Goal: Task Accomplishment & Management: Use online tool/utility

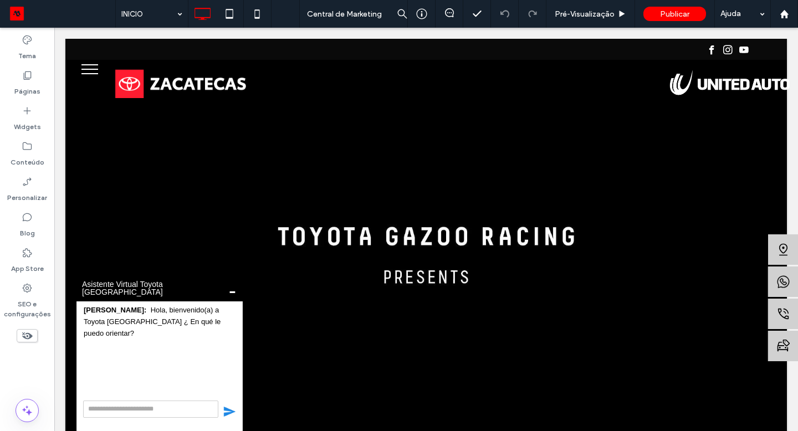
click at [233, 293] on span "-" at bounding box center [232, 290] width 9 height 4
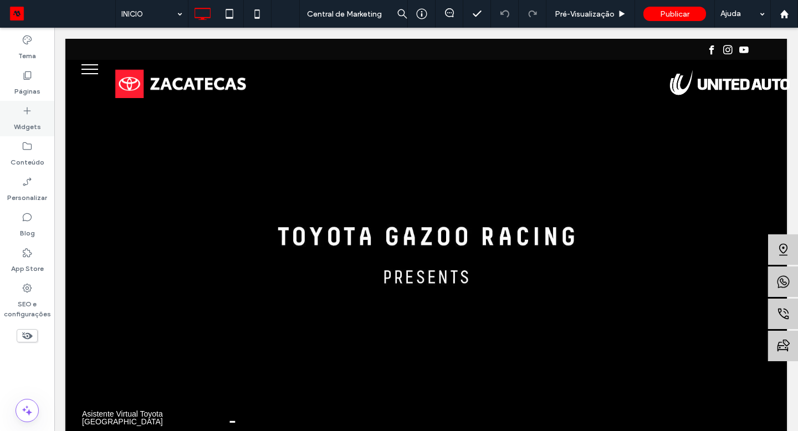
click at [40, 103] on div "Widgets" at bounding box center [27, 118] width 54 height 35
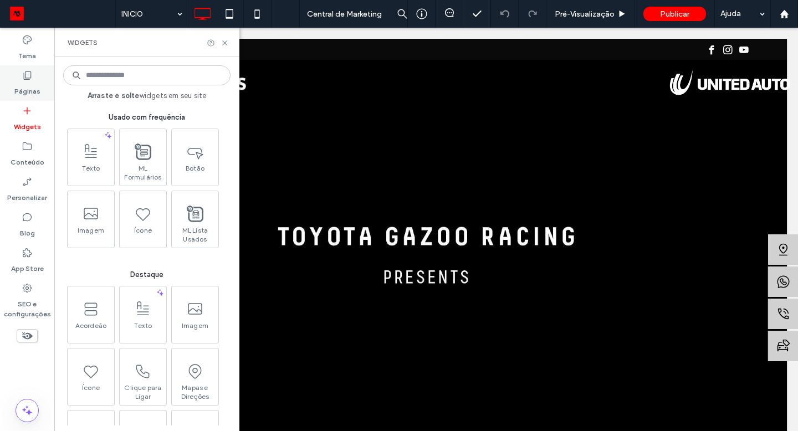
click at [44, 90] on div "Páginas" at bounding box center [27, 82] width 54 height 35
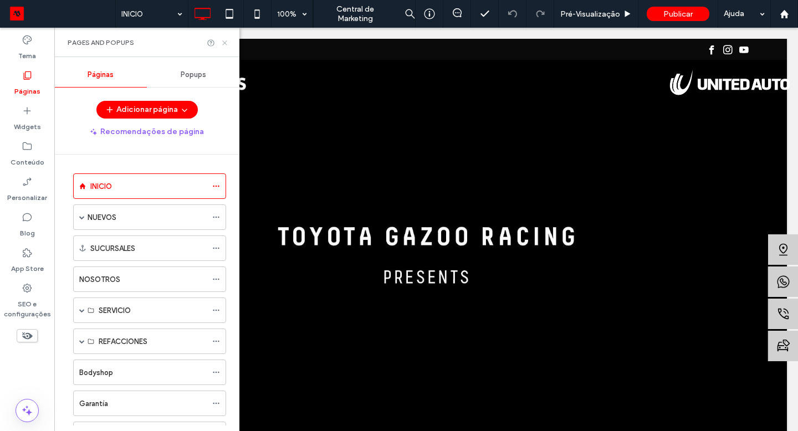
click at [226, 44] on icon at bounding box center [225, 43] width 8 height 8
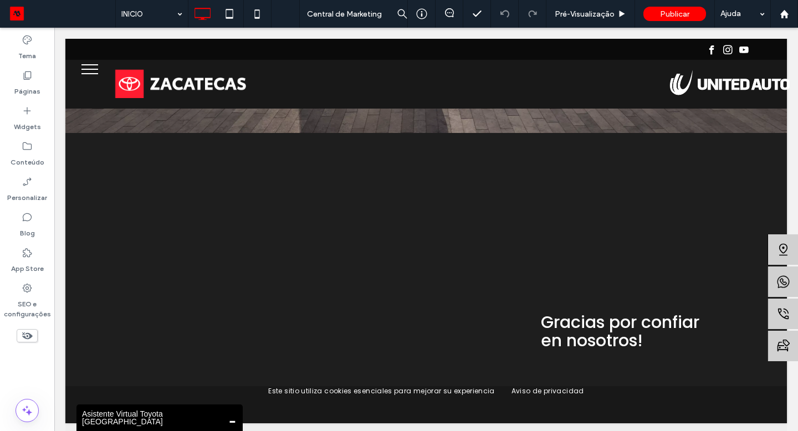
scroll to position [2275, 0]
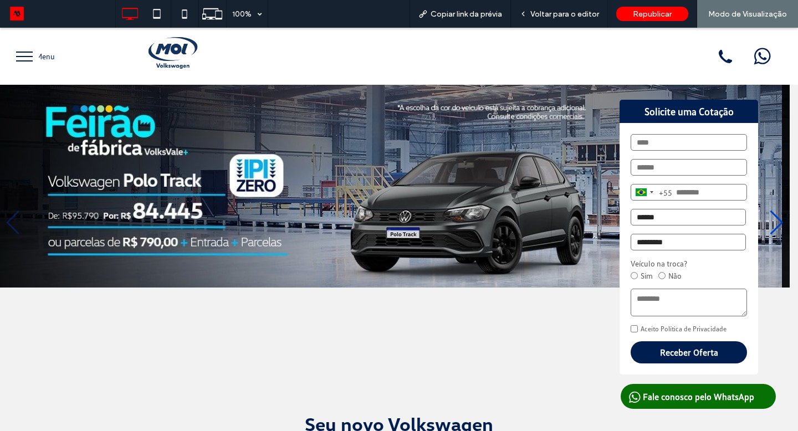
click at [769, 216] on div "Next slide" at bounding box center [776, 223] width 15 height 24
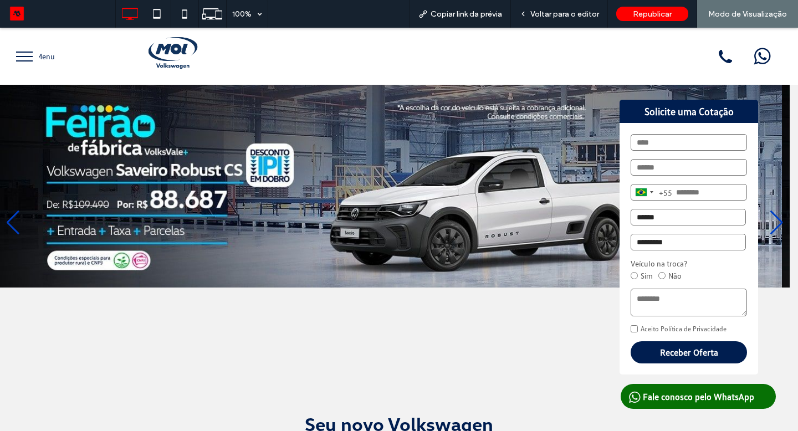
click at [769, 216] on div "Next slide" at bounding box center [776, 223] width 15 height 24
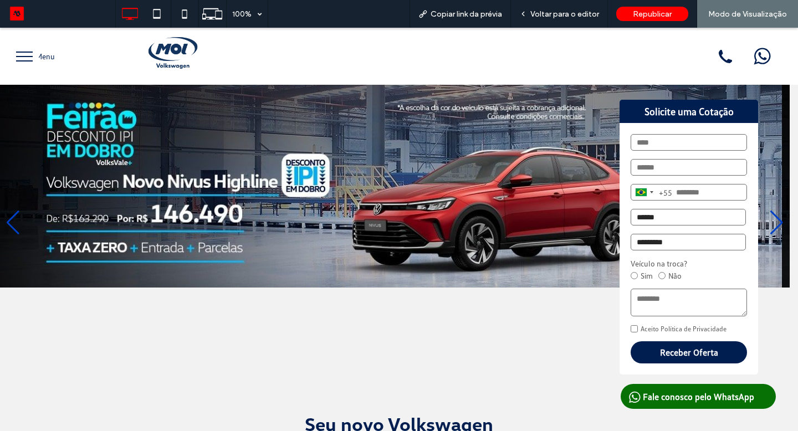
click at [769, 216] on div "Next slide" at bounding box center [776, 223] width 15 height 24
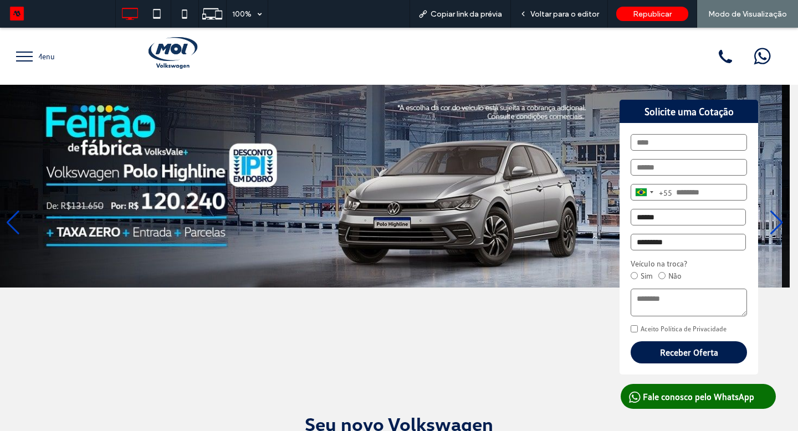
click at [769, 216] on div "Next slide" at bounding box center [776, 223] width 15 height 24
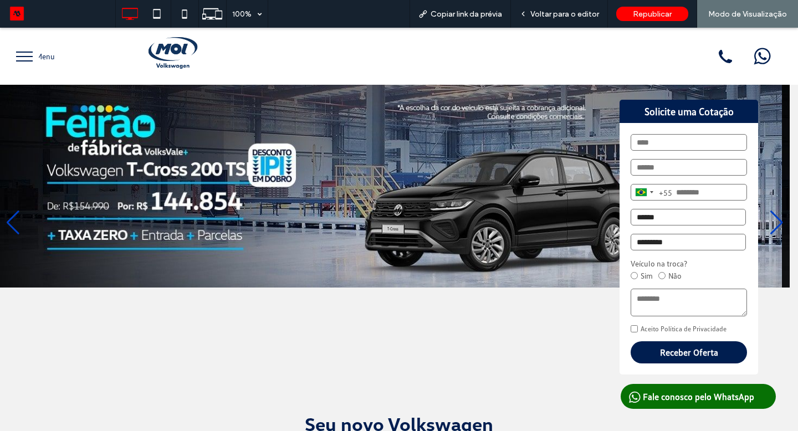
click at [769, 217] on div "Next slide" at bounding box center [776, 223] width 15 height 24
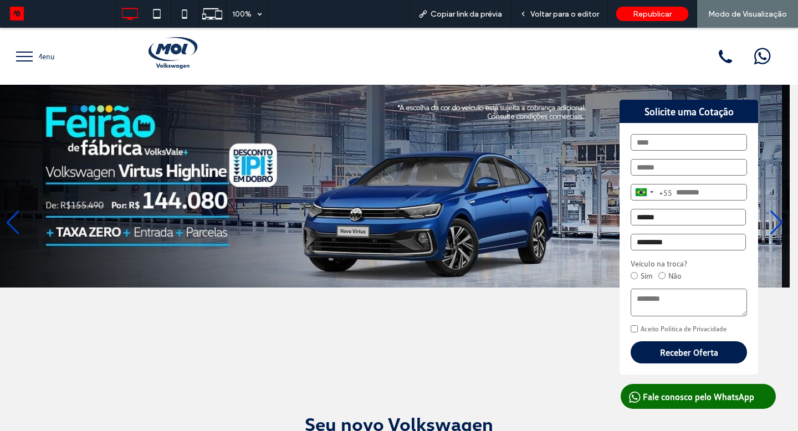
click at [769, 219] on div "Next slide" at bounding box center [776, 223] width 15 height 24
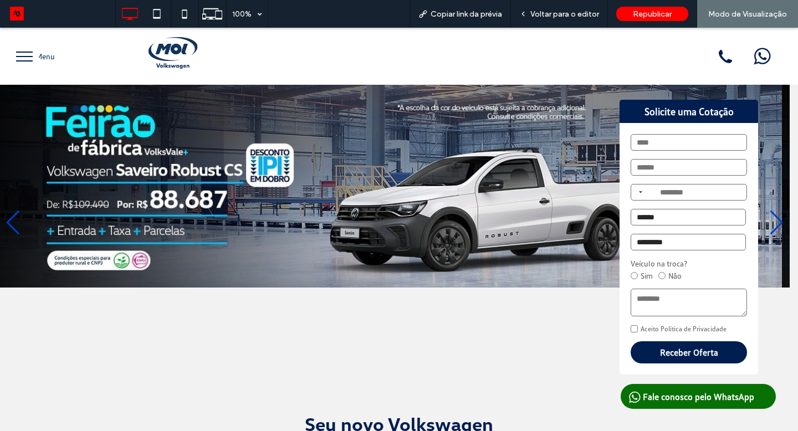
click at [769, 219] on div "Next slide" at bounding box center [776, 223] width 15 height 24
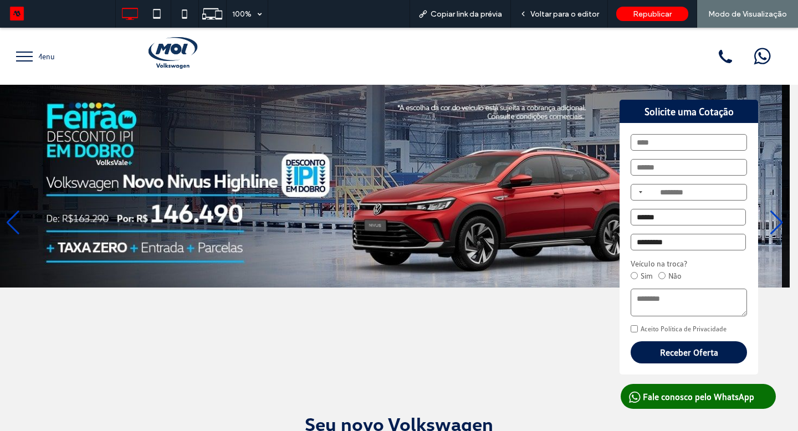
click at [769, 219] on div "Next slide" at bounding box center [776, 223] width 15 height 24
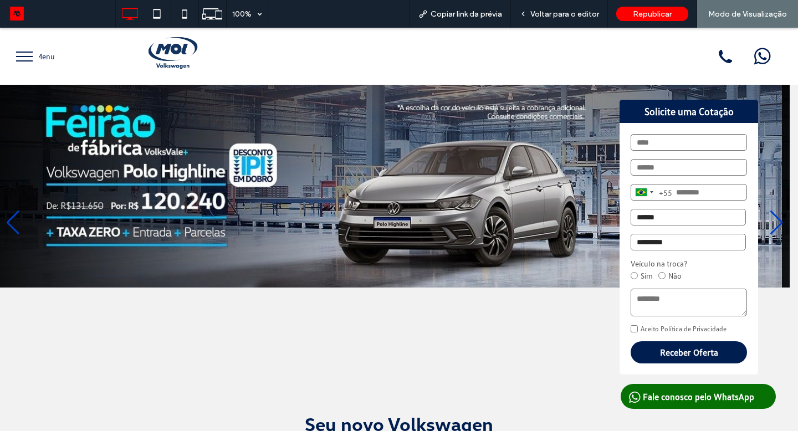
click at [769, 219] on div "Next slide" at bounding box center [776, 223] width 15 height 24
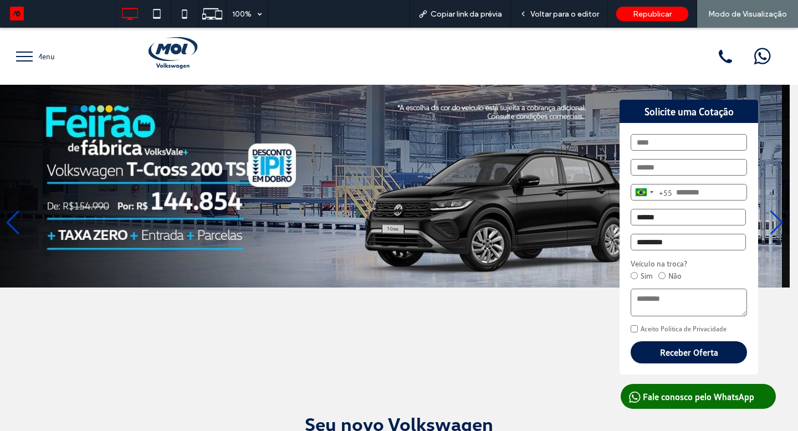
click at [769, 219] on div "Next slide" at bounding box center [776, 223] width 15 height 24
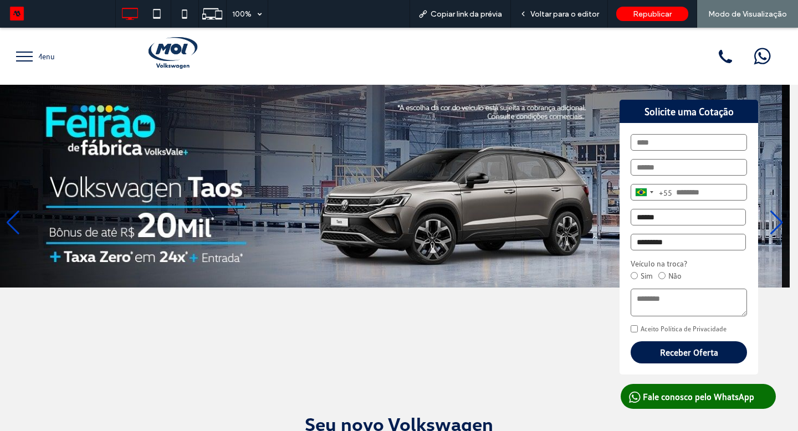
click at [769, 219] on div "Next slide" at bounding box center [776, 223] width 15 height 24
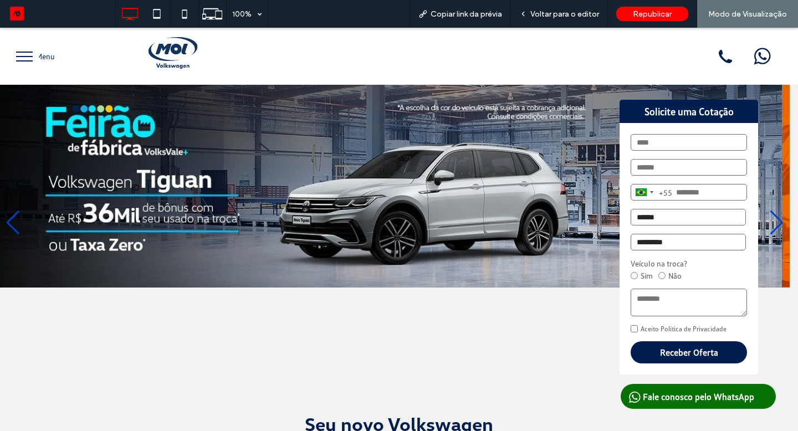
click at [769, 219] on div "Next slide" at bounding box center [776, 223] width 15 height 24
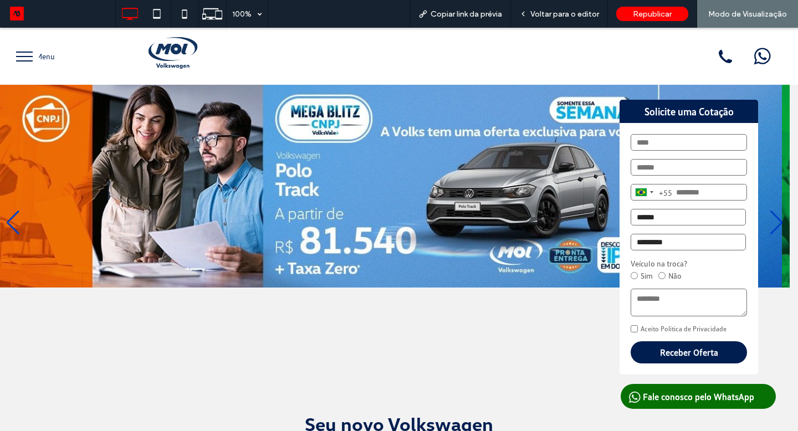
click at [769, 219] on div "Next slide" at bounding box center [776, 223] width 15 height 24
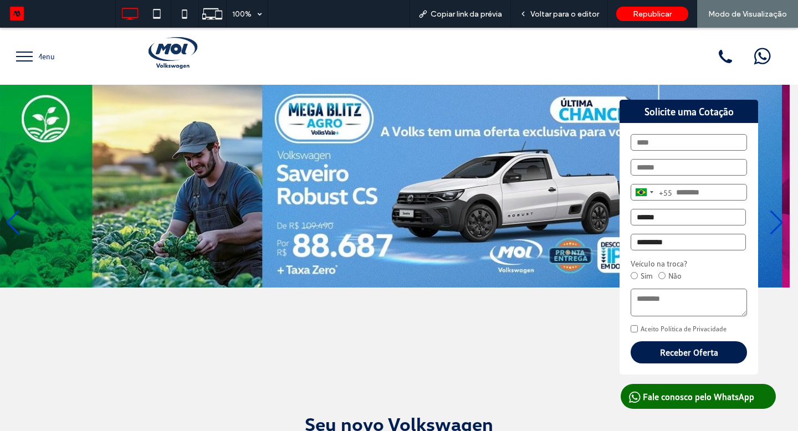
click at [769, 219] on div "Next slide" at bounding box center [776, 223] width 15 height 24
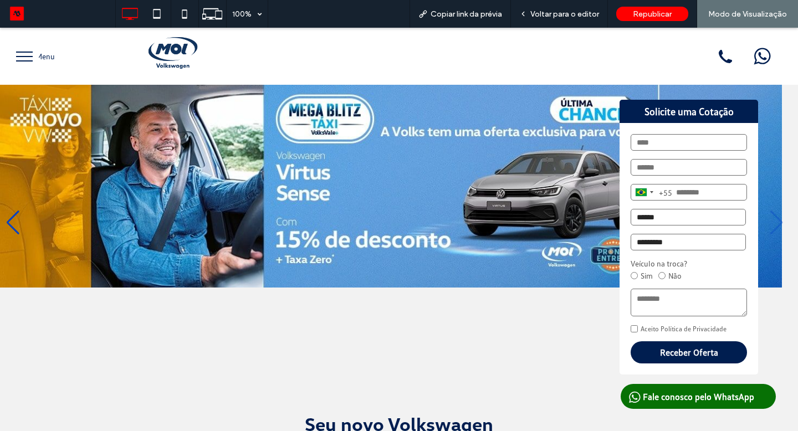
click at [769, 219] on div "Next slide" at bounding box center [776, 223] width 15 height 24
click at [13, 211] on div "Previous slide" at bounding box center [13, 223] width 15 height 24
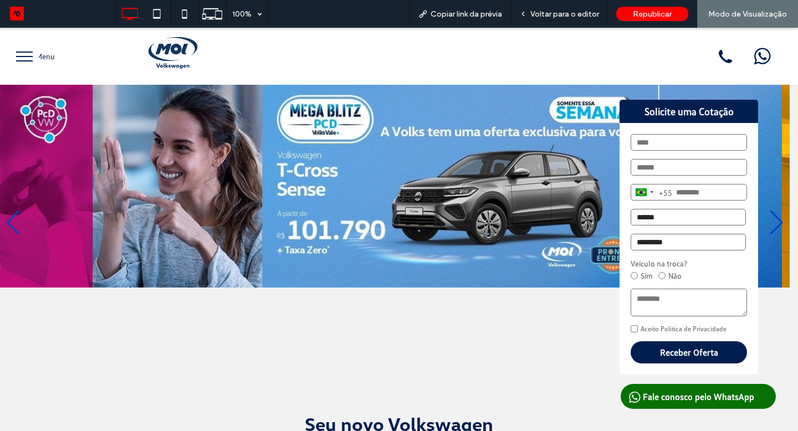
click at [13, 211] on div "Previous slide" at bounding box center [13, 223] width 15 height 24
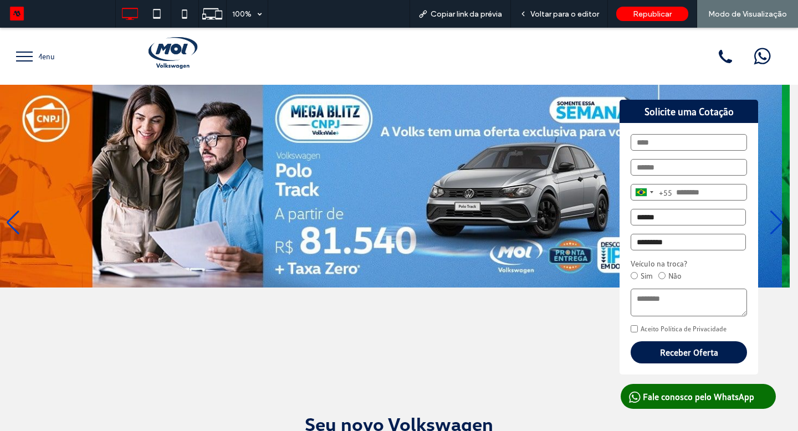
click at [14, 212] on div "Previous slide" at bounding box center [13, 223] width 15 height 24
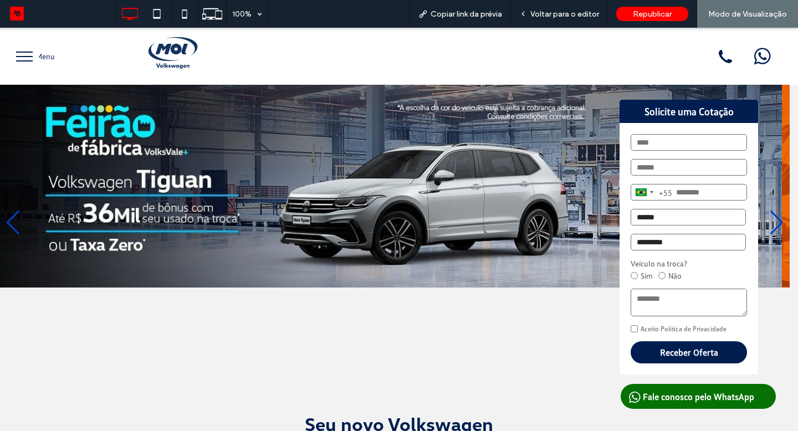
click at [14, 212] on div "Previous slide" at bounding box center [13, 223] width 15 height 24
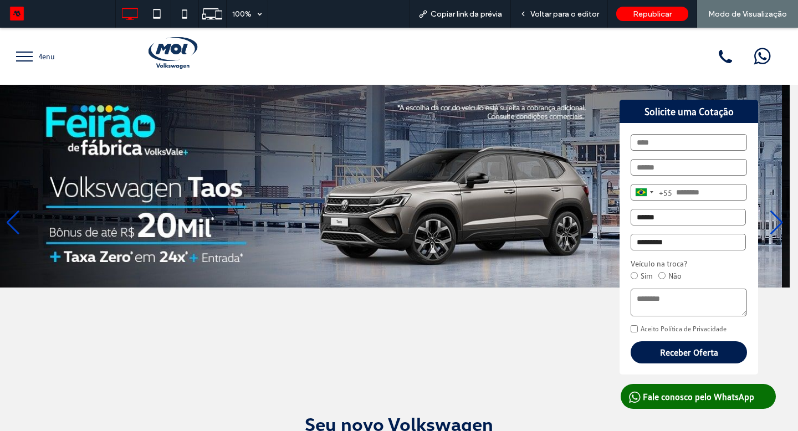
click at [15, 212] on div "Previous slide" at bounding box center [13, 223] width 15 height 24
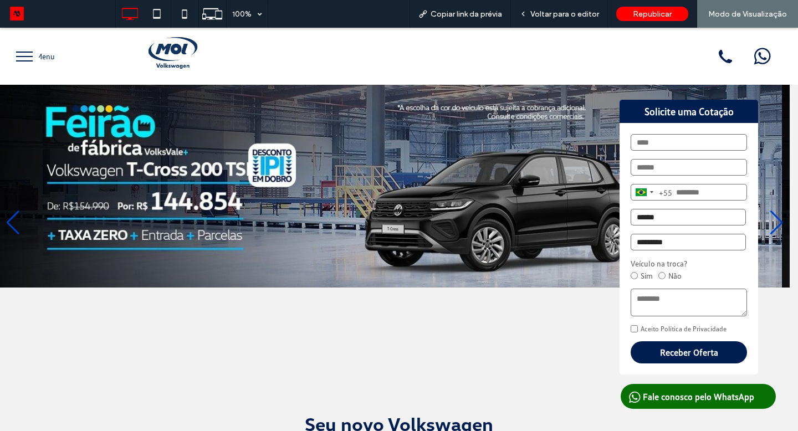
click at [15, 212] on div "Previous slide" at bounding box center [13, 223] width 15 height 24
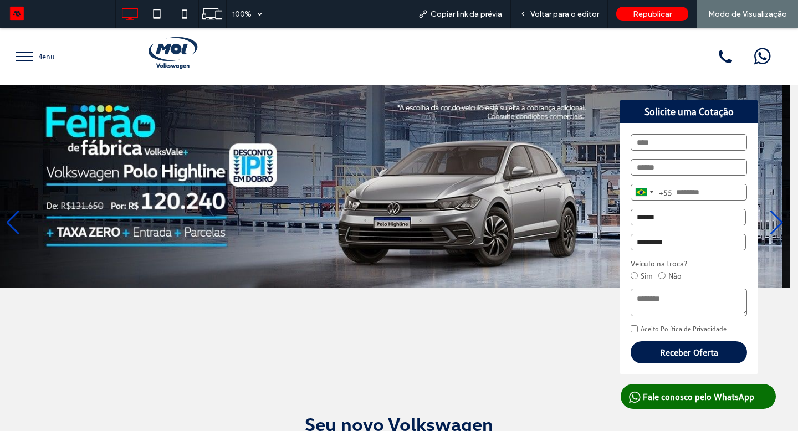
click at [15, 212] on div "Previous slide" at bounding box center [13, 223] width 15 height 24
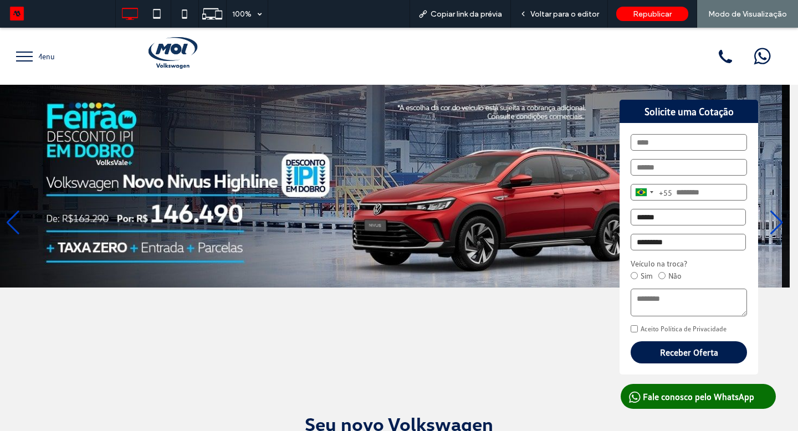
click at [15, 212] on div "Previous slide" at bounding box center [13, 223] width 15 height 24
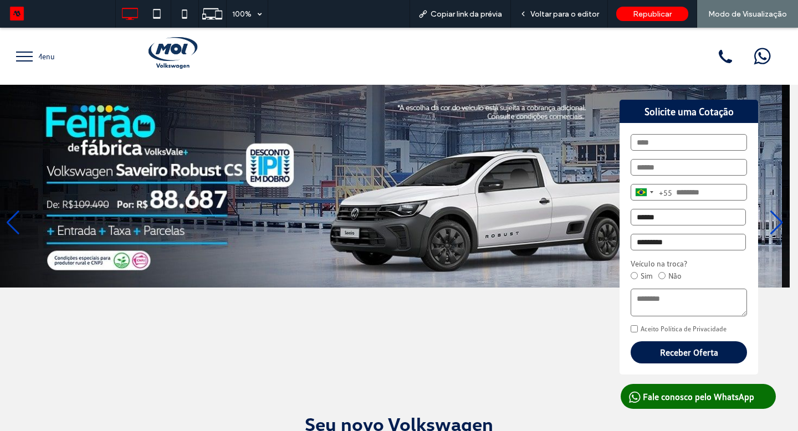
click at [16, 212] on div "Previous slide" at bounding box center [13, 223] width 15 height 24
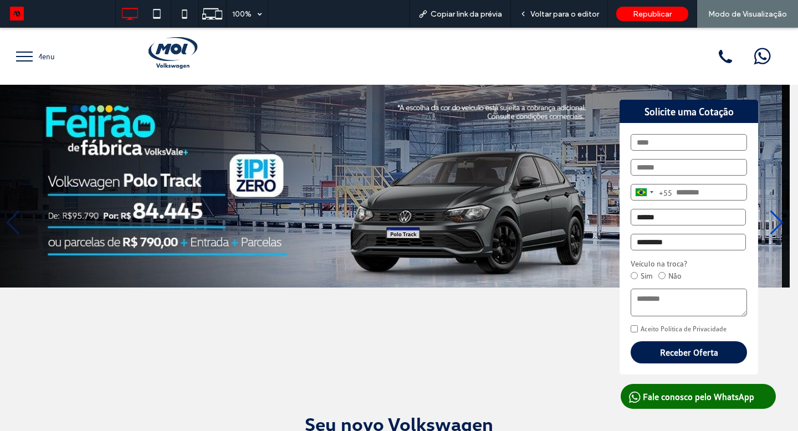
click at [16, 212] on div "Previous slide" at bounding box center [13, 223] width 15 height 24
click at [17, 212] on div "Previous slide" at bounding box center [13, 223] width 15 height 24
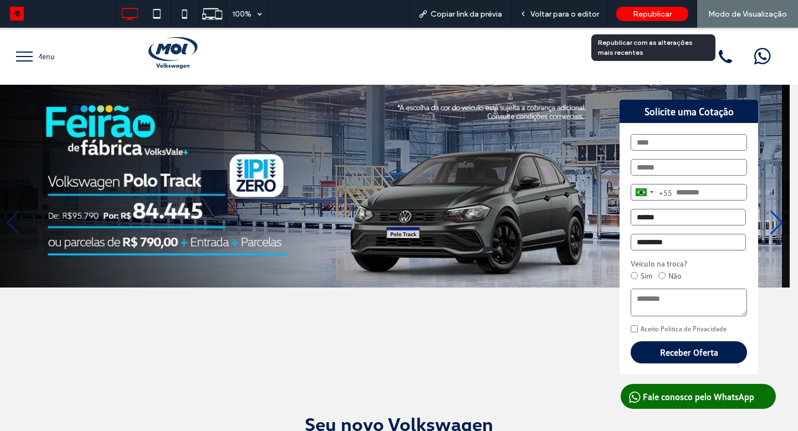
click at [622, 16] on div "Republicar" at bounding box center [652, 14] width 72 height 14
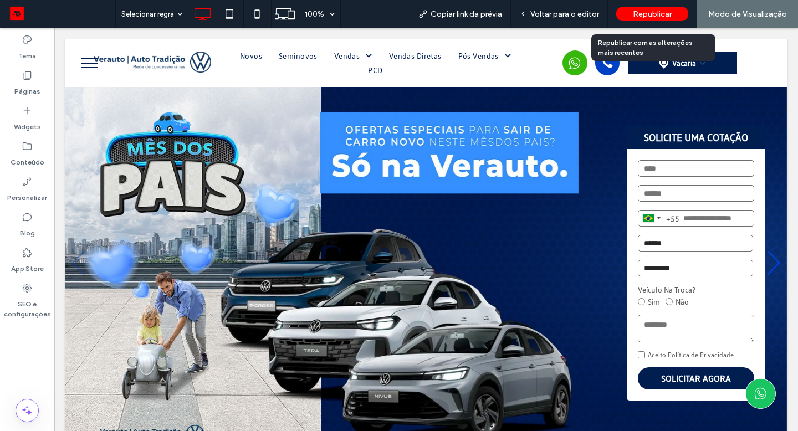
click at [648, 18] on span "Republicar" at bounding box center [652, 13] width 39 height 9
